Goal: Task Accomplishment & Management: Use online tool/utility

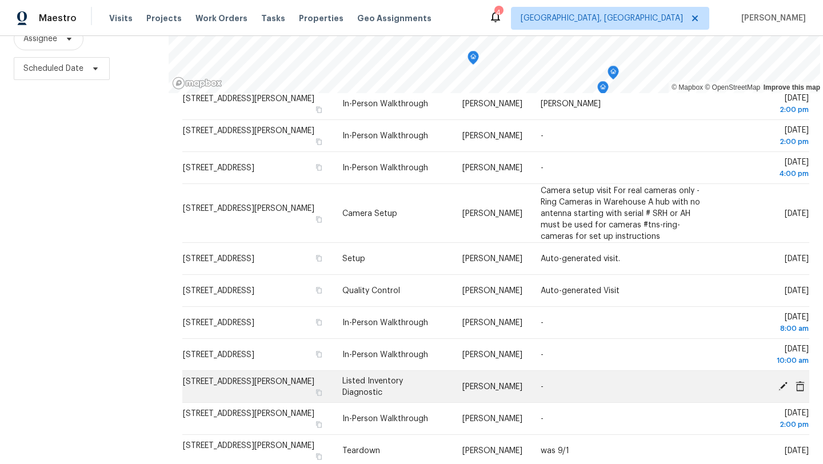
scroll to position [140, 0]
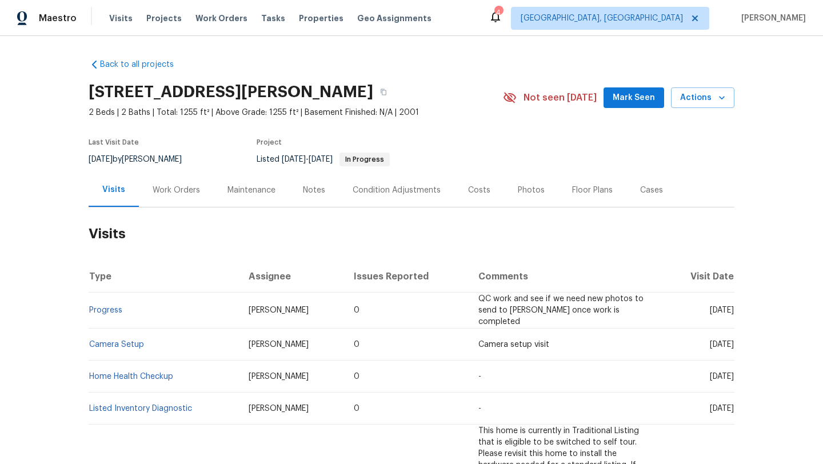
click at [622, 105] on button "Mark Seen" at bounding box center [633, 97] width 61 height 21
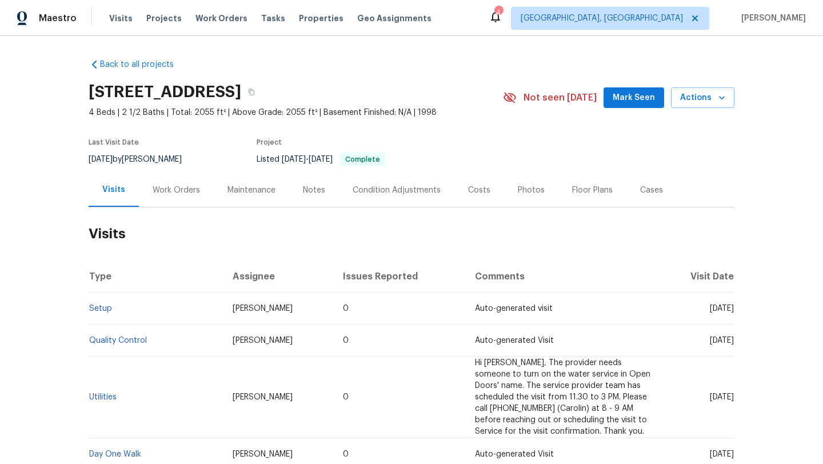
click at [631, 102] on span "Mark Seen" at bounding box center [634, 98] width 42 height 14
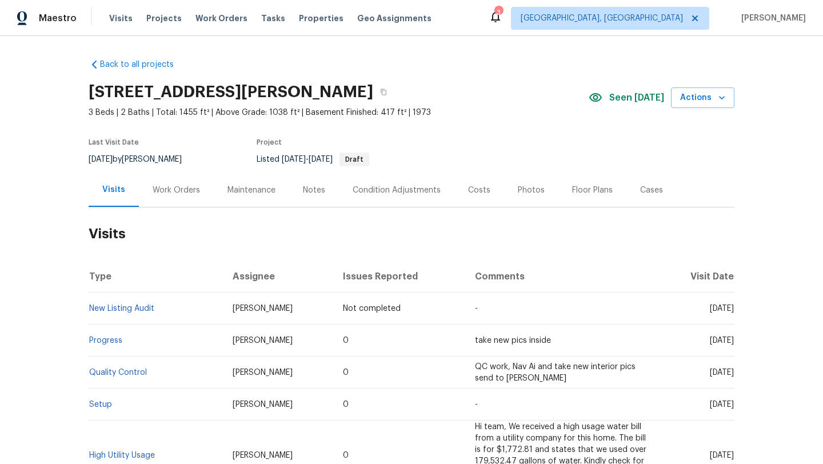
click at [167, 182] on div "Work Orders" at bounding box center [176, 190] width 75 height 34
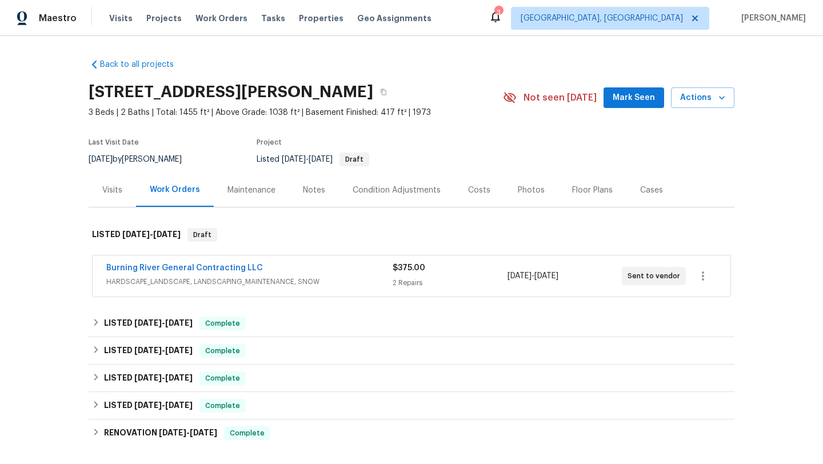
click at [623, 90] on button "Mark Seen" at bounding box center [633, 97] width 61 height 21
